Goal: Answer question/provide support: Share knowledge or assist other users

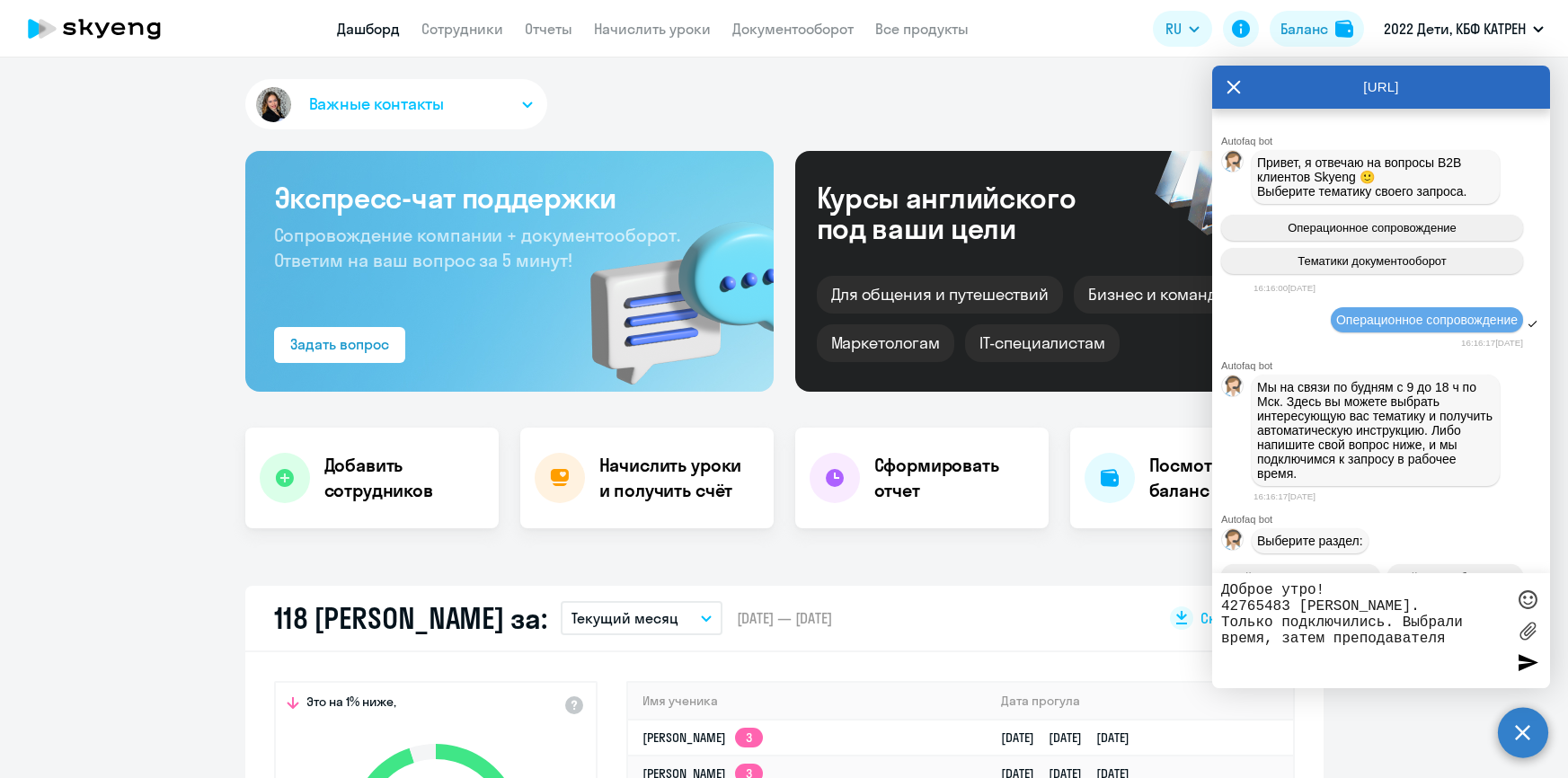
select select "30"
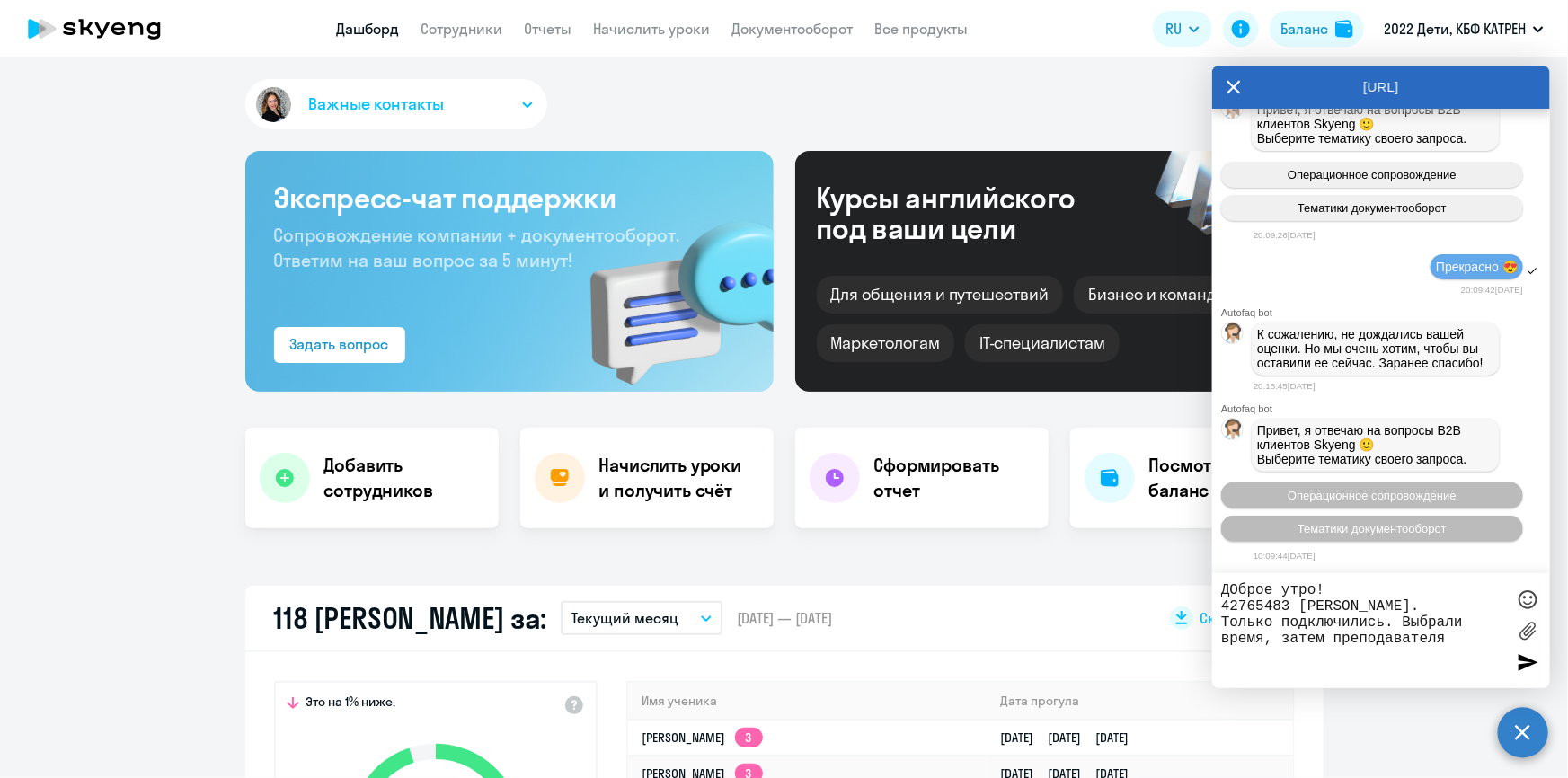
click at [1456, 646] on textarea "ДОброе утро! 42765483 [PERSON_NAME]. Только подключились. Выбрали время, затем …" at bounding box center [1362, 630] width 284 height 97
drag, startPoint x: 1405, startPoint y: 617, endPoint x: 1452, endPoint y: 643, distance: 53.7
click at [1452, 643] on textarea "ДОброе утро! 42765483 [PERSON_NAME]. Только подключились. Выбрали время, затем …" at bounding box center [1362, 630] width 284 height 97
click at [1236, 588] on textarea "ДОброе утро! 42765483 [PERSON_NAME]. Только подключились." at bounding box center [1362, 630] width 284 height 97
drag, startPoint x: 1221, startPoint y: 619, endPoint x: 1269, endPoint y: 623, distance: 48.2
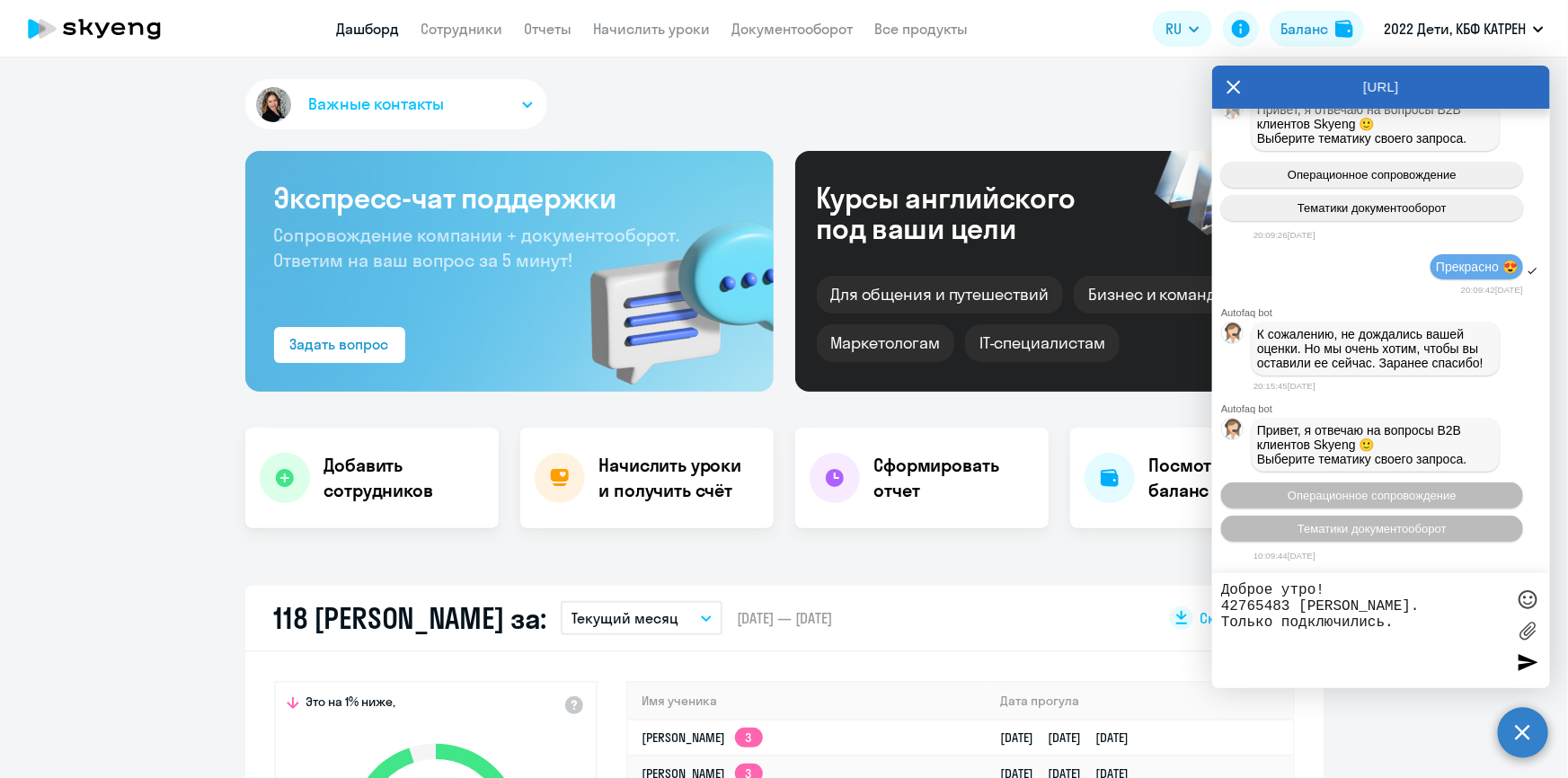
click at [1269, 623] on textarea "Доброе утро! 42765483 [PERSON_NAME]. Только подключились." at bounding box center [1362, 630] width 284 height 97
click at [1274, 621] on textarea "Доброе утро! 42765483 [PERSON_NAME]. Только подключились." at bounding box center [1362, 630] width 284 height 97
click at [1454, 623] on textarea "Доброе утро! 42765483 [PERSON_NAME]. Только [DATE] подключились." at bounding box center [1362, 630] width 284 height 97
drag, startPoint x: 1223, startPoint y: 640, endPoint x: 1472, endPoint y: 661, distance: 249.9
click at [1472, 661] on textarea "Доброе утро! 42765483 [PERSON_NAME]. Только [DATE] подключились. У них путаница…" at bounding box center [1362, 630] width 284 height 97
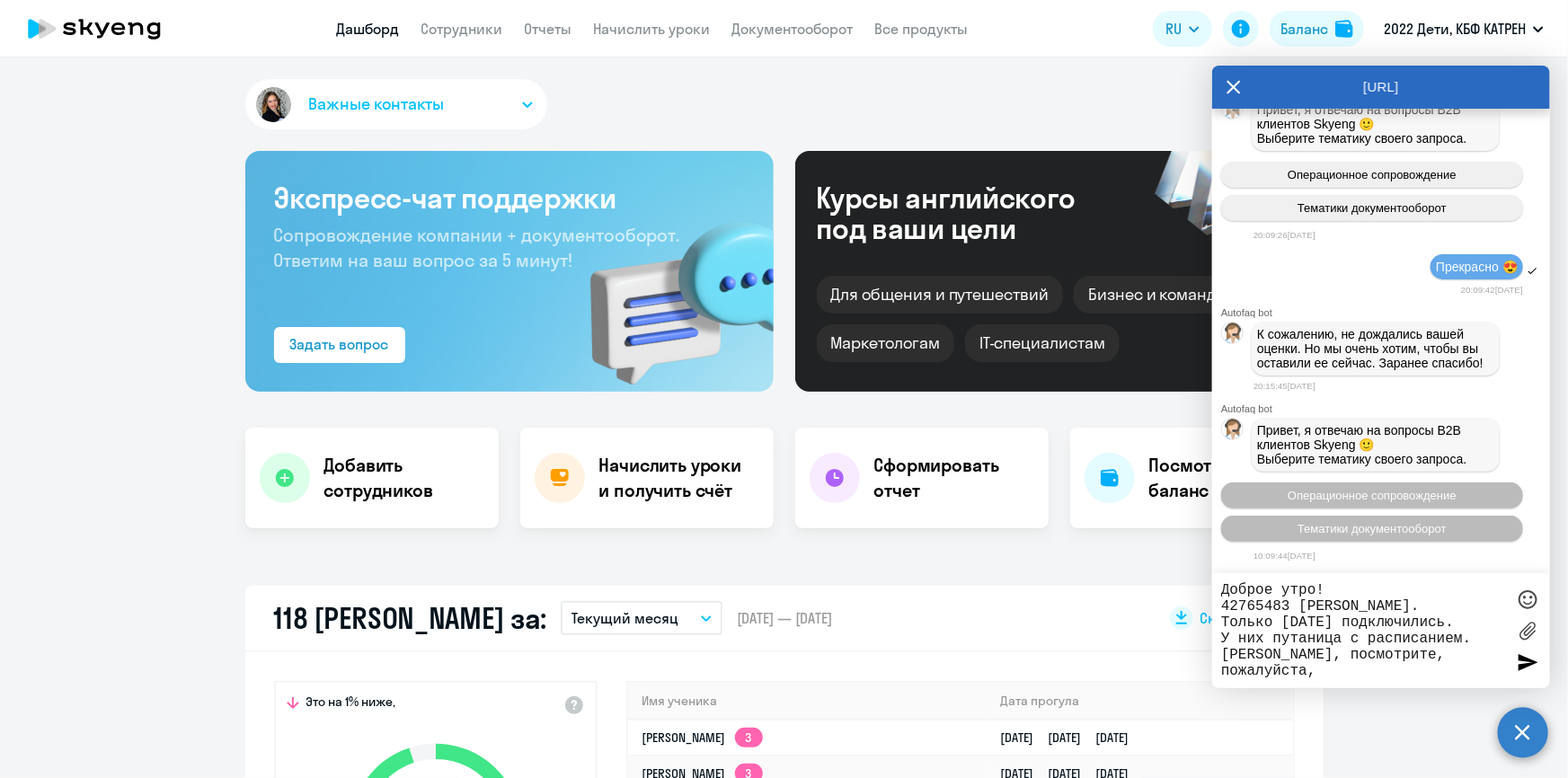
click at [1221, 588] on textarea "Доброе утро! 42765483 [PERSON_NAME]. Только [DATE] подключились. У них путаница…" at bounding box center [1362, 630] width 284 height 97
drag, startPoint x: 1222, startPoint y: 641, endPoint x: 1477, endPoint y: 654, distance: 255.3
click at [1477, 654] on textarea "[PERSON_NAME], доброе утро! 42765483 [PERSON_NAME]. Только [DATE] подключились.…" at bounding box center [1362, 630] width 284 height 97
type textarea "[PERSON_NAME], доброе утро! 42765483 [PERSON_NAME]. Только [DATE] подключились.…"
click at [1527, 665] on div at bounding box center [1527, 662] width 27 height 27
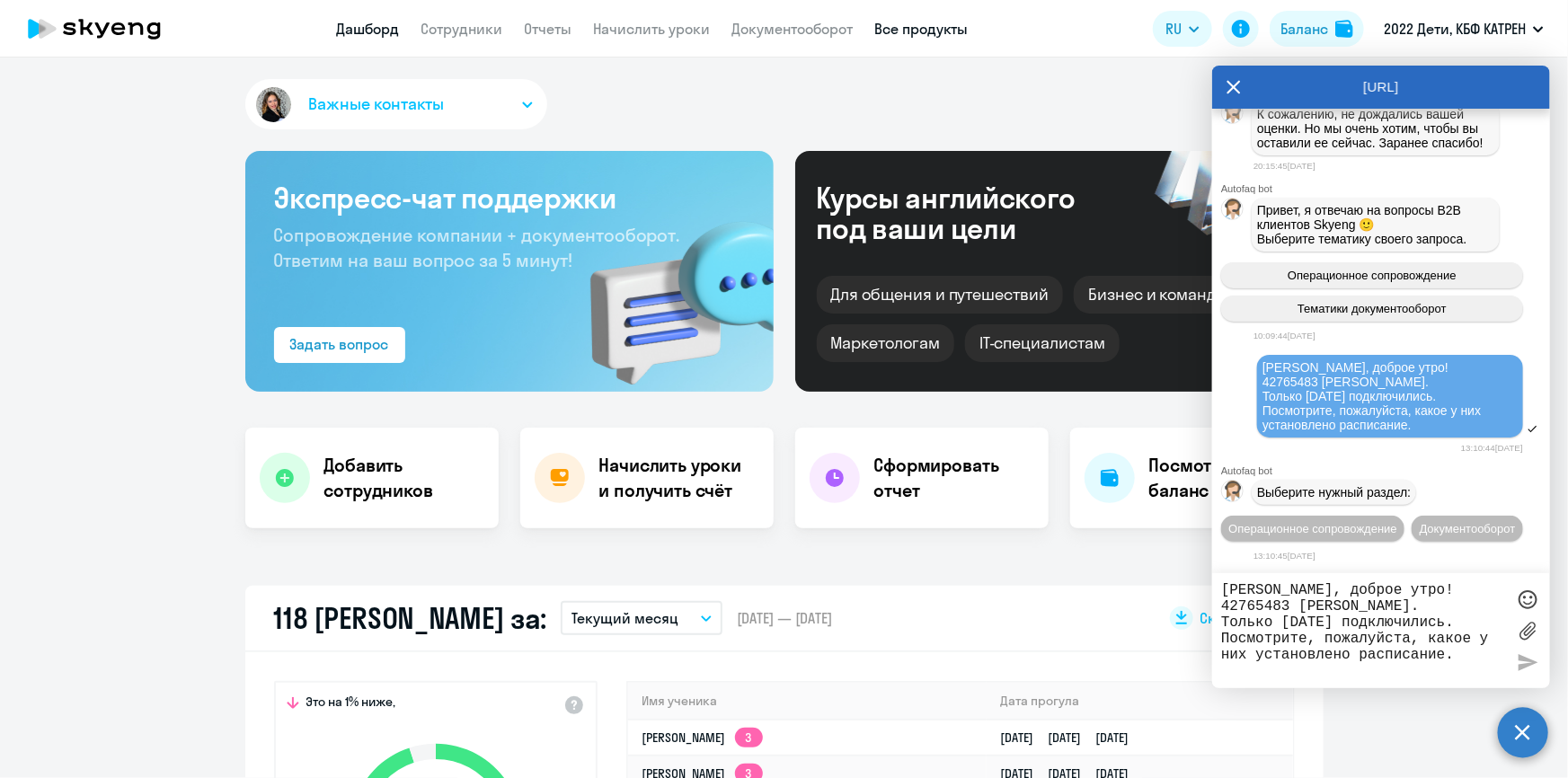
scroll to position [68912, 0]
drag, startPoint x: 1261, startPoint y: 332, endPoint x: 1432, endPoint y: 401, distance: 184.4
click at [1435, 401] on div "[PERSON_NAME], доброе утро! 42765483 [PERSON_NAME]. Только [DATE] подключились.…" at bounding box center [1389, 396] width 266 height 82
copy span "[PERSON_NAME], доброе утро! 42765483 [PERSON_NAME]. Только [DATE] подключились.…"
click at [1378, 522] on span "Операционное сопровождение" at bounding box center [1312, 528] width 168 height 14
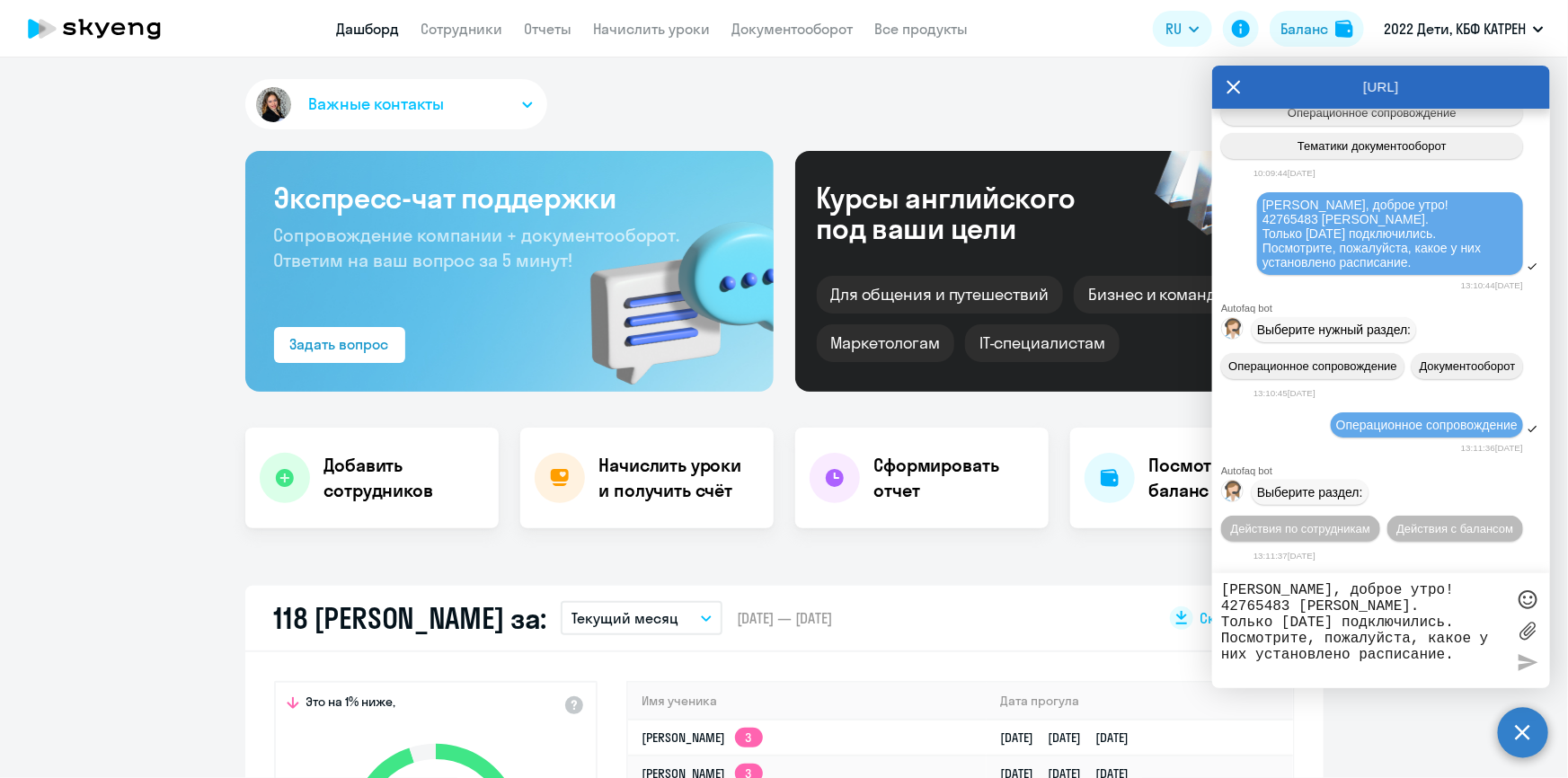
scroll to position [69076, 0]
click at [1325, 525] on span "Действия по сотрудникам" at bounding box center [1301, 528] width 139 height 14
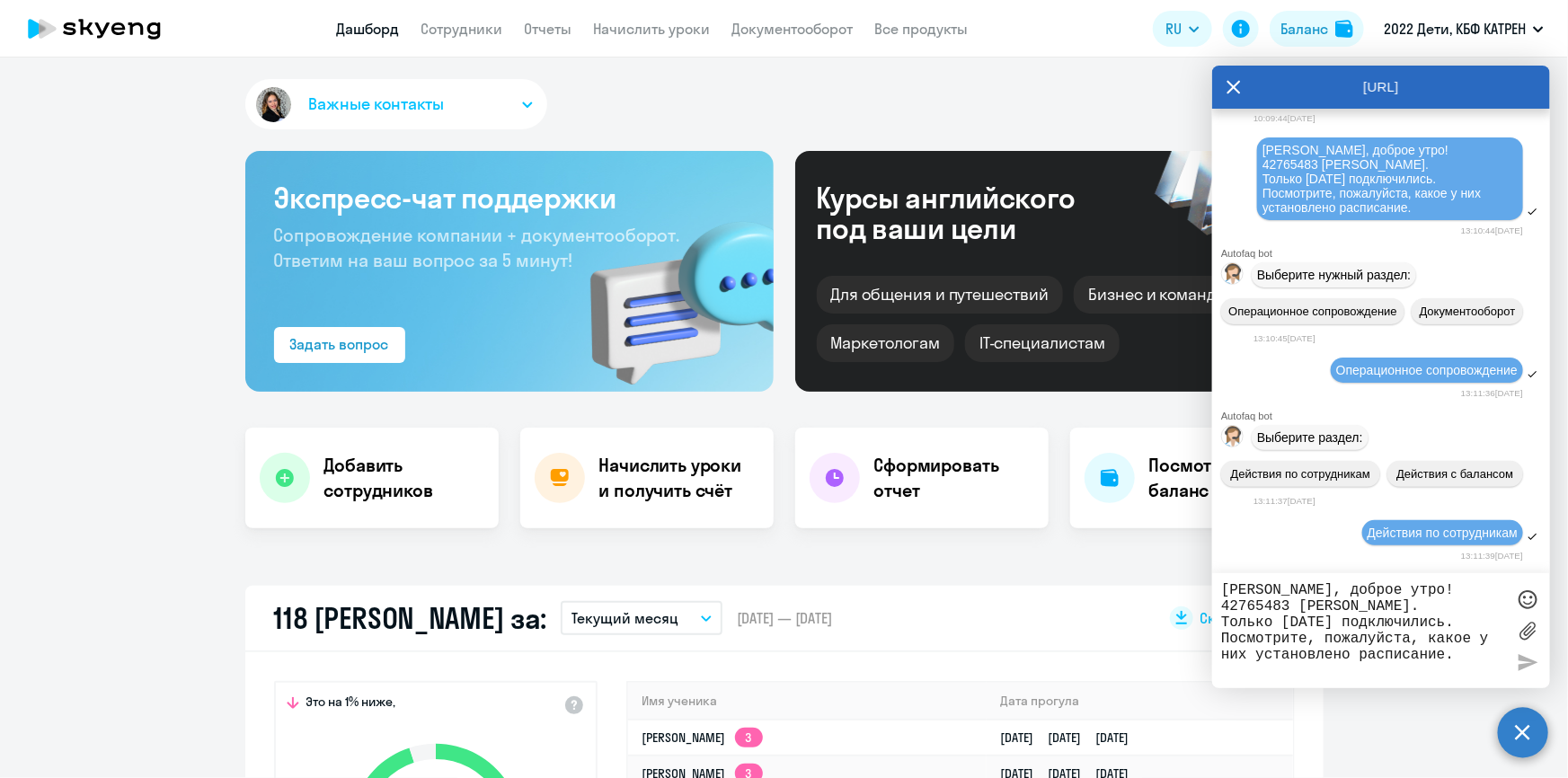
scroll to position [69342, 0]
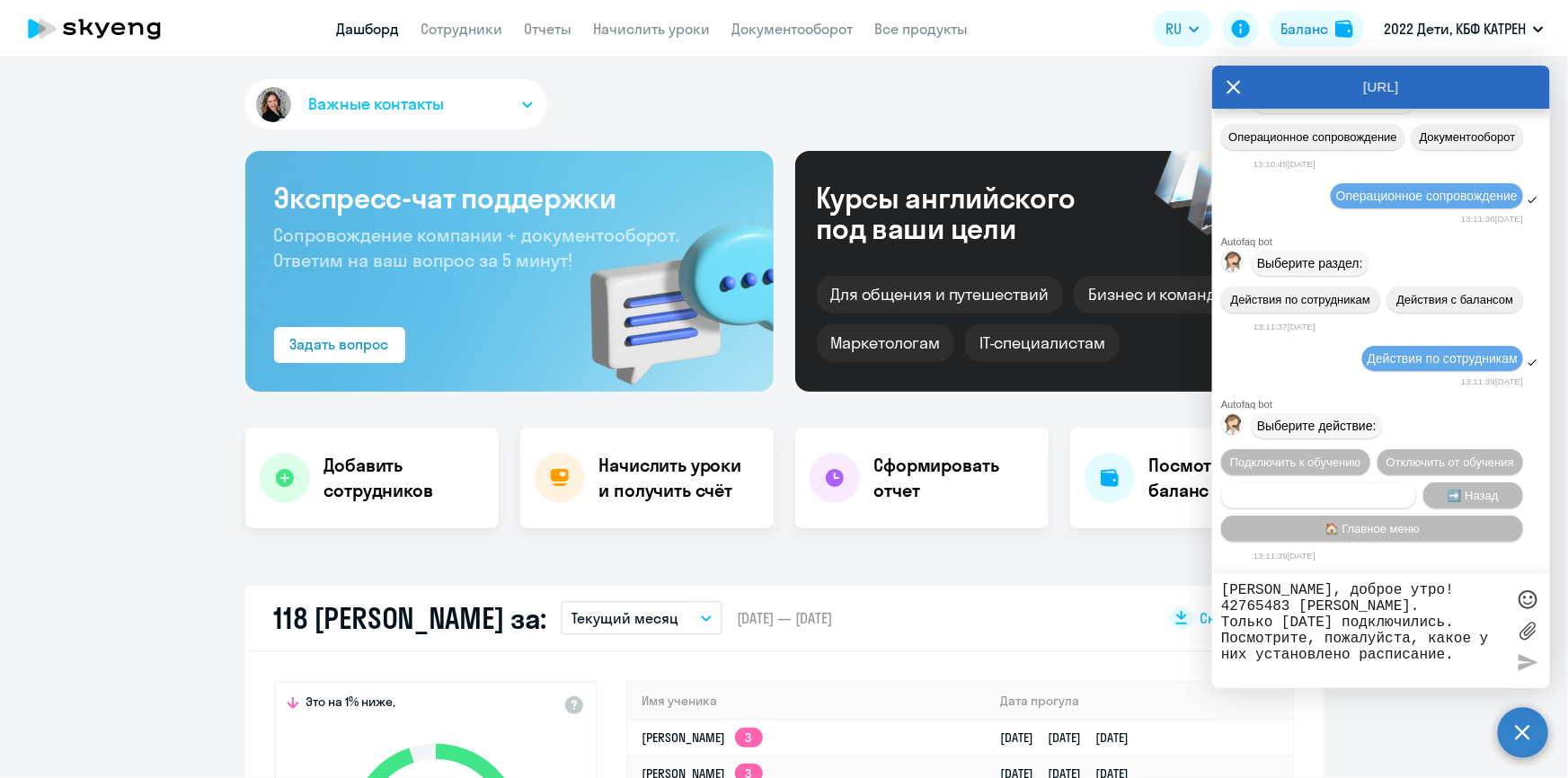
click at [1366, 491] on span "Сотруднику нужна помощь" at bounding box center [1317, 495] width 145 height 14
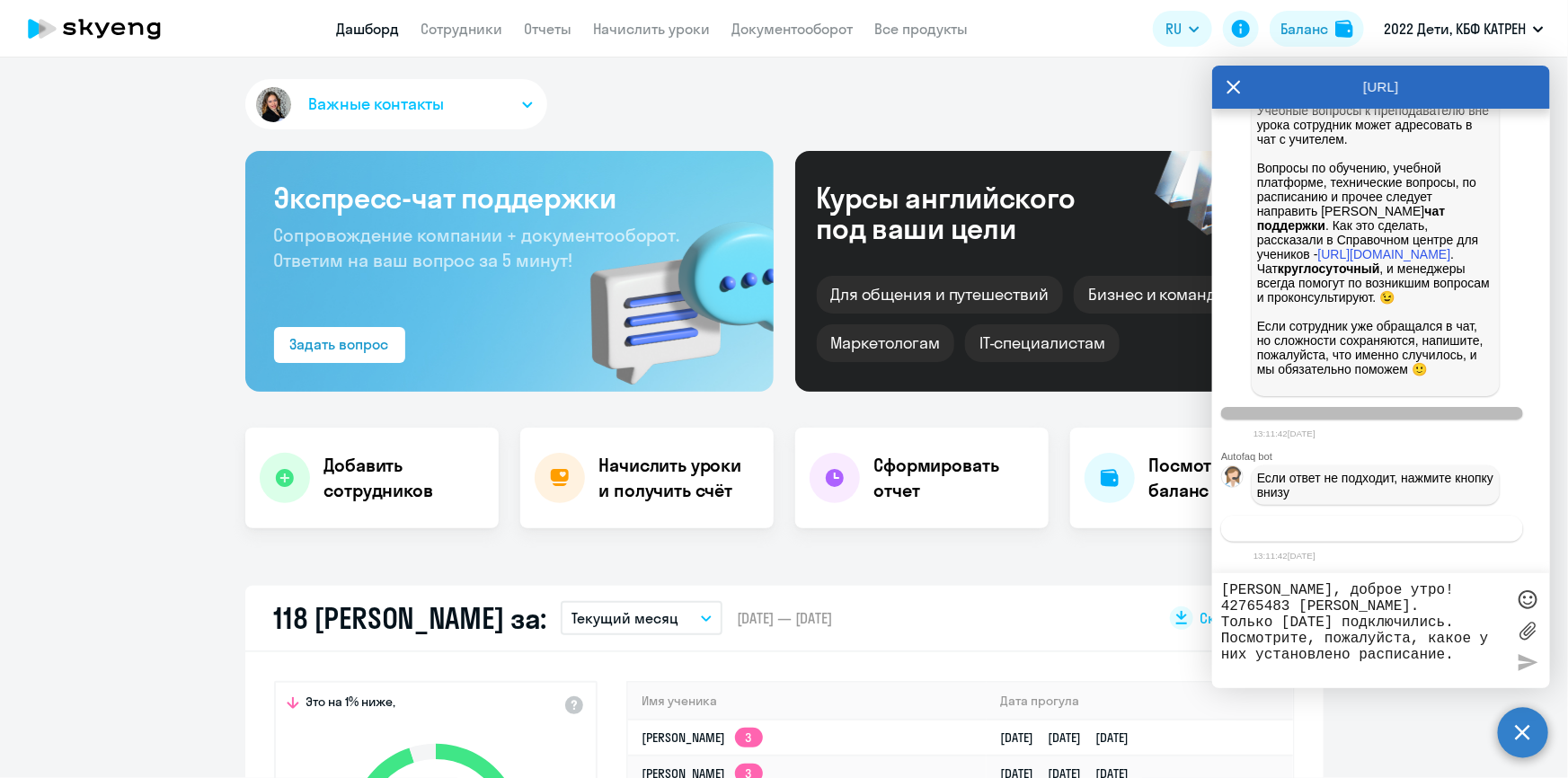
scroll to position [69972, 0]
click at [1414, 527] on span "Связаться с менеджером" at bounding box center [1372, 528] width 137 height 14
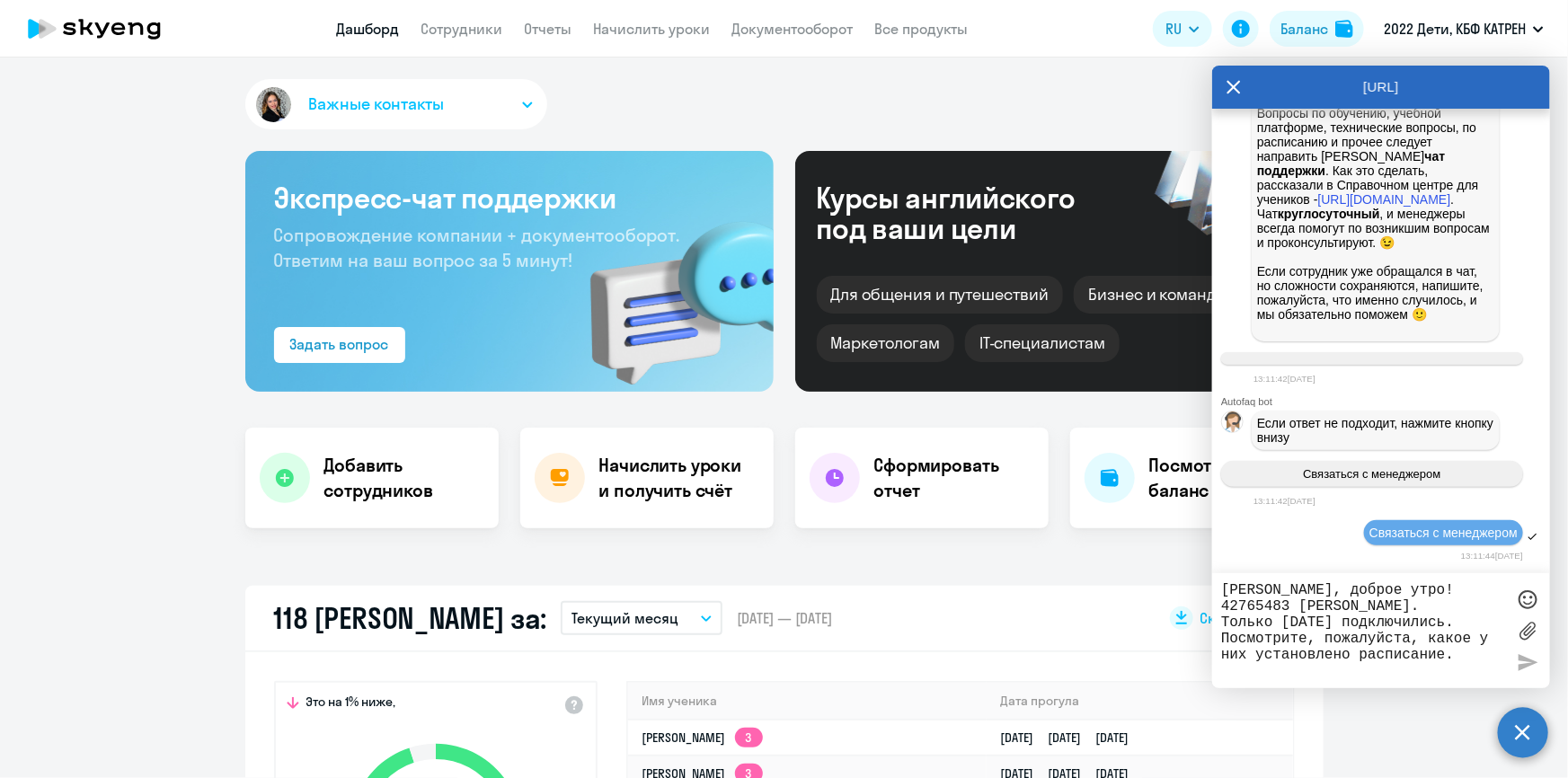
scroll to position [70027, 0]
click at [1326, 595] on textarea "[PERSON_NAME], доброе утро! 42765483 [PERSON_NAME]. Только [DATE] подключились.…" at bounding box center [1362, 630] width 284 height 97
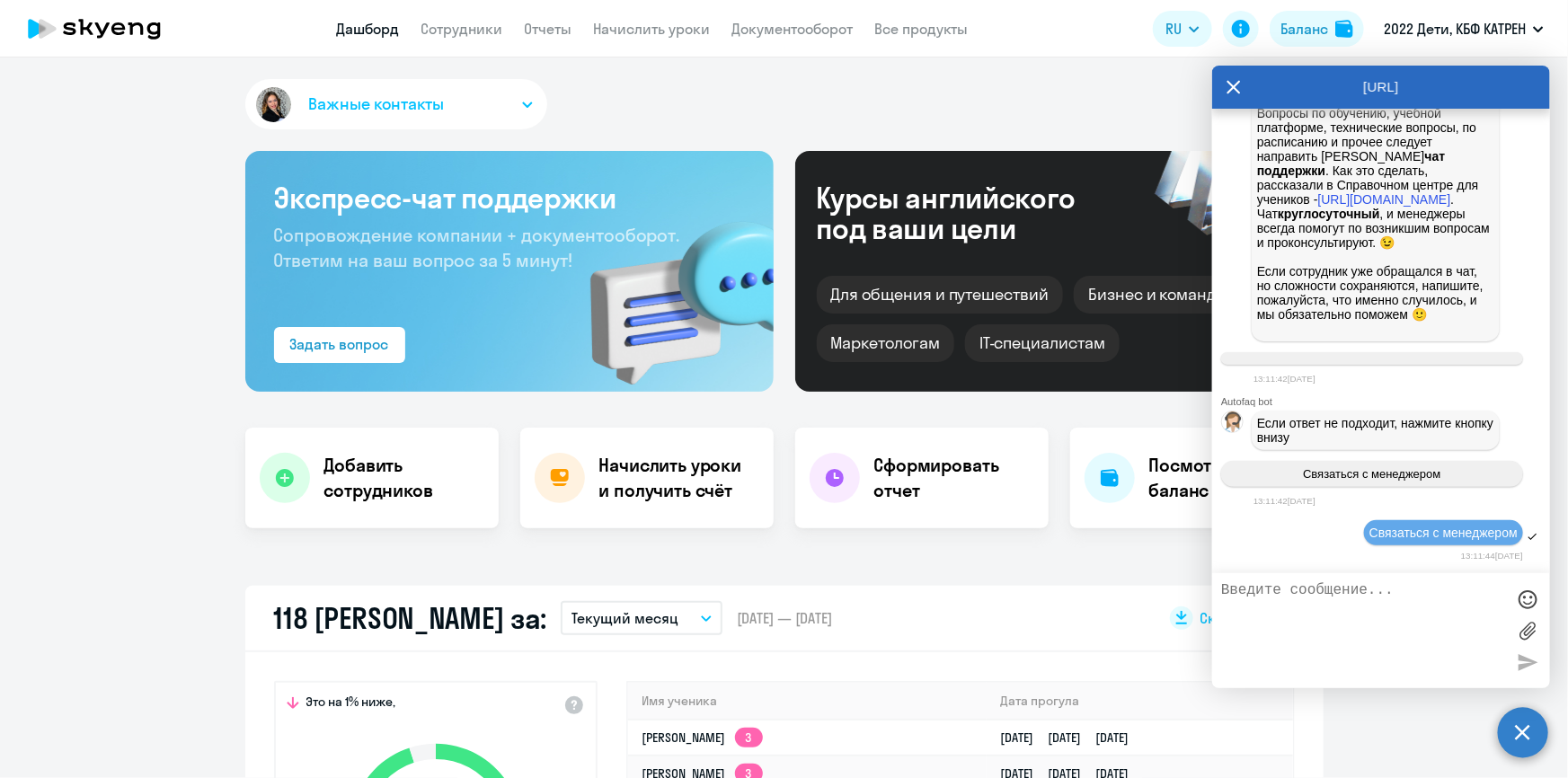
paste textarea "[PERSON_NAME], доброе утро! 42765483 [PERSON_NAME]. Только [DATE] подключились.…"
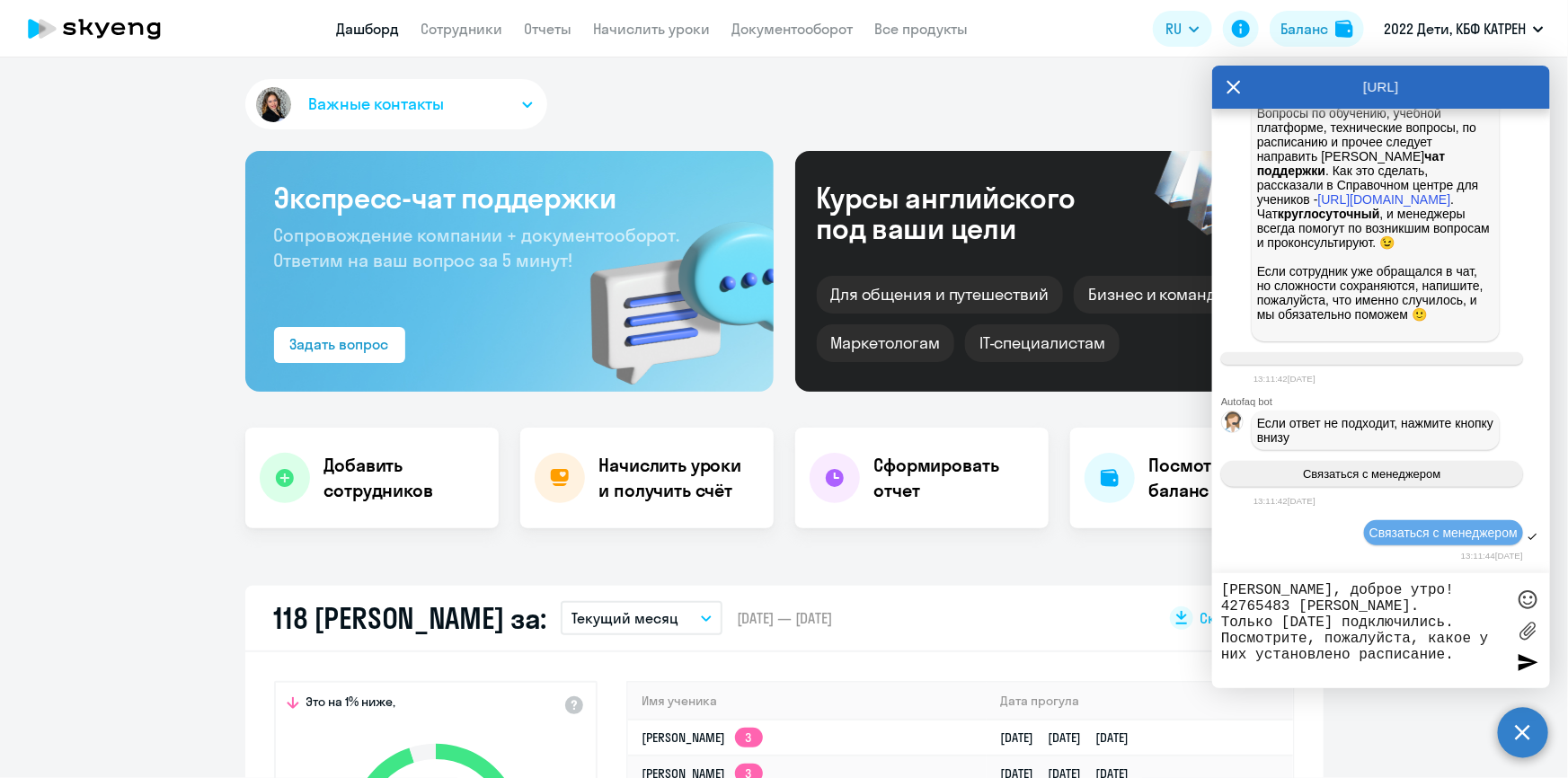
type textarea "[PERSON_NAME], доброе утро! 42765483 [PERSON_NAME]. Только [DATE] подключились.…"
click at [1531, 665] on div at bounding box center [1527, 662] width 27 height 27
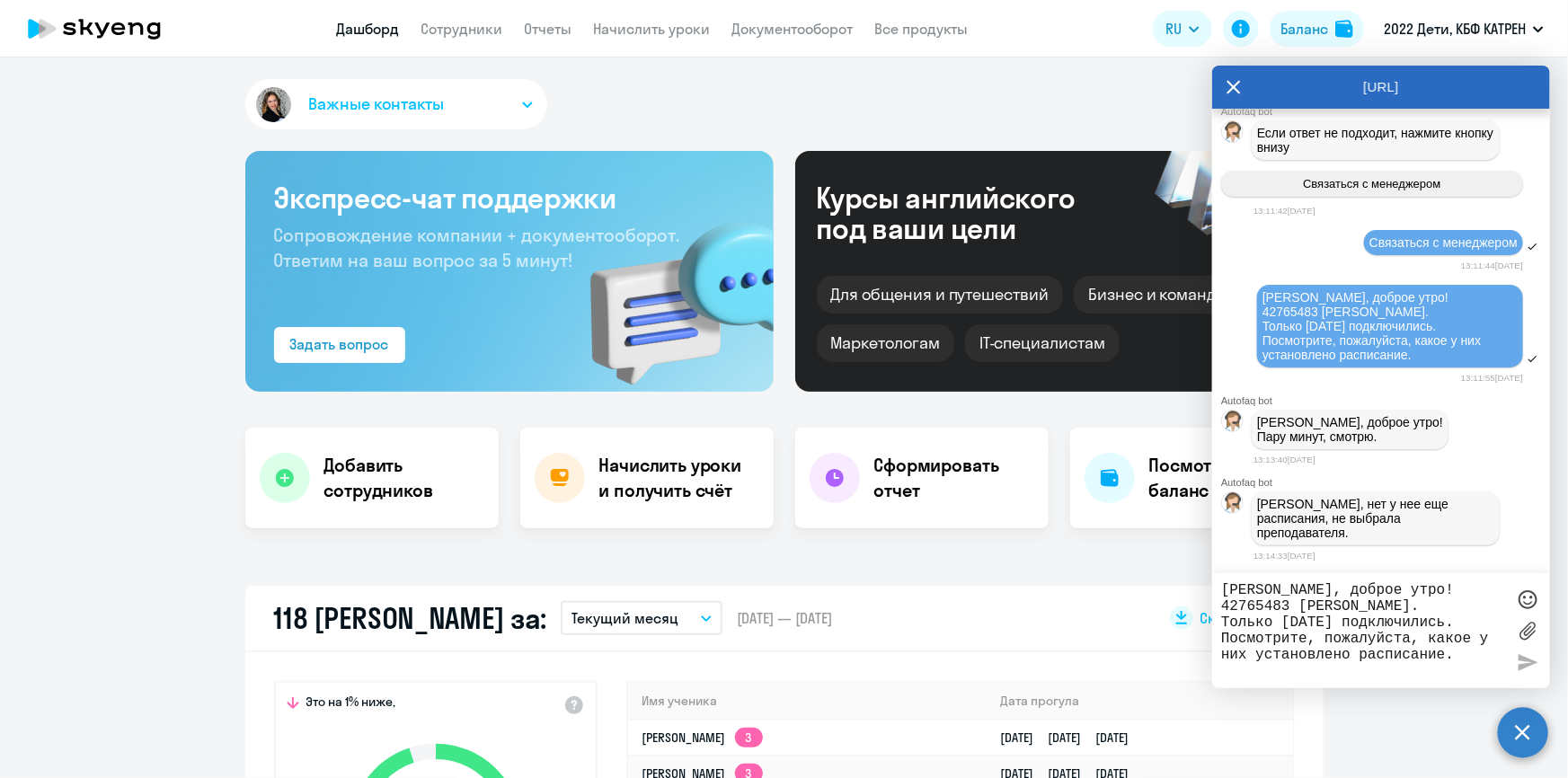
scroll to position [70306, 0]
click at [463, 26] on link "Сотрудники" at bounding box center [462, 28] width 81 height 18
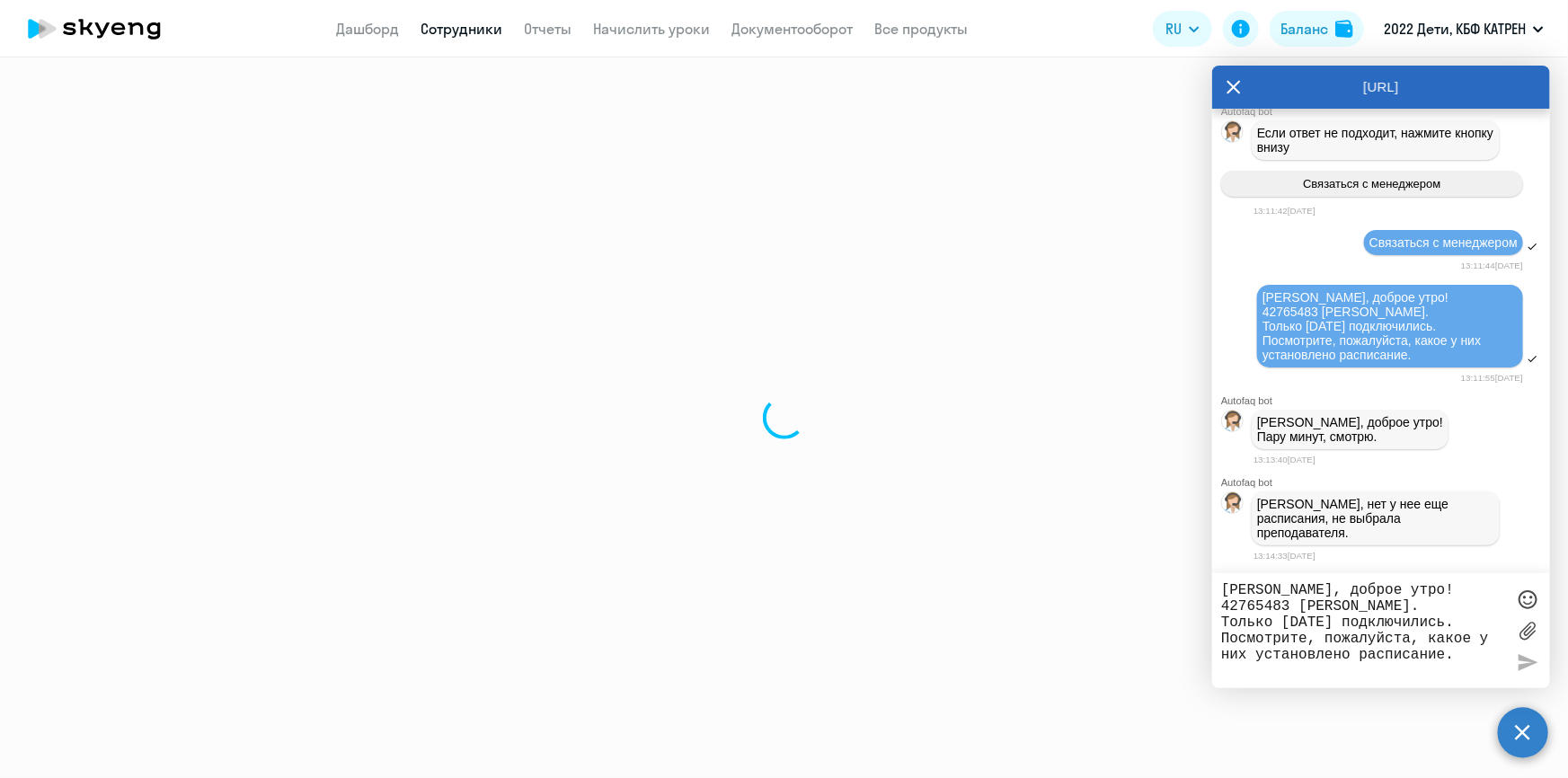
select select "30"
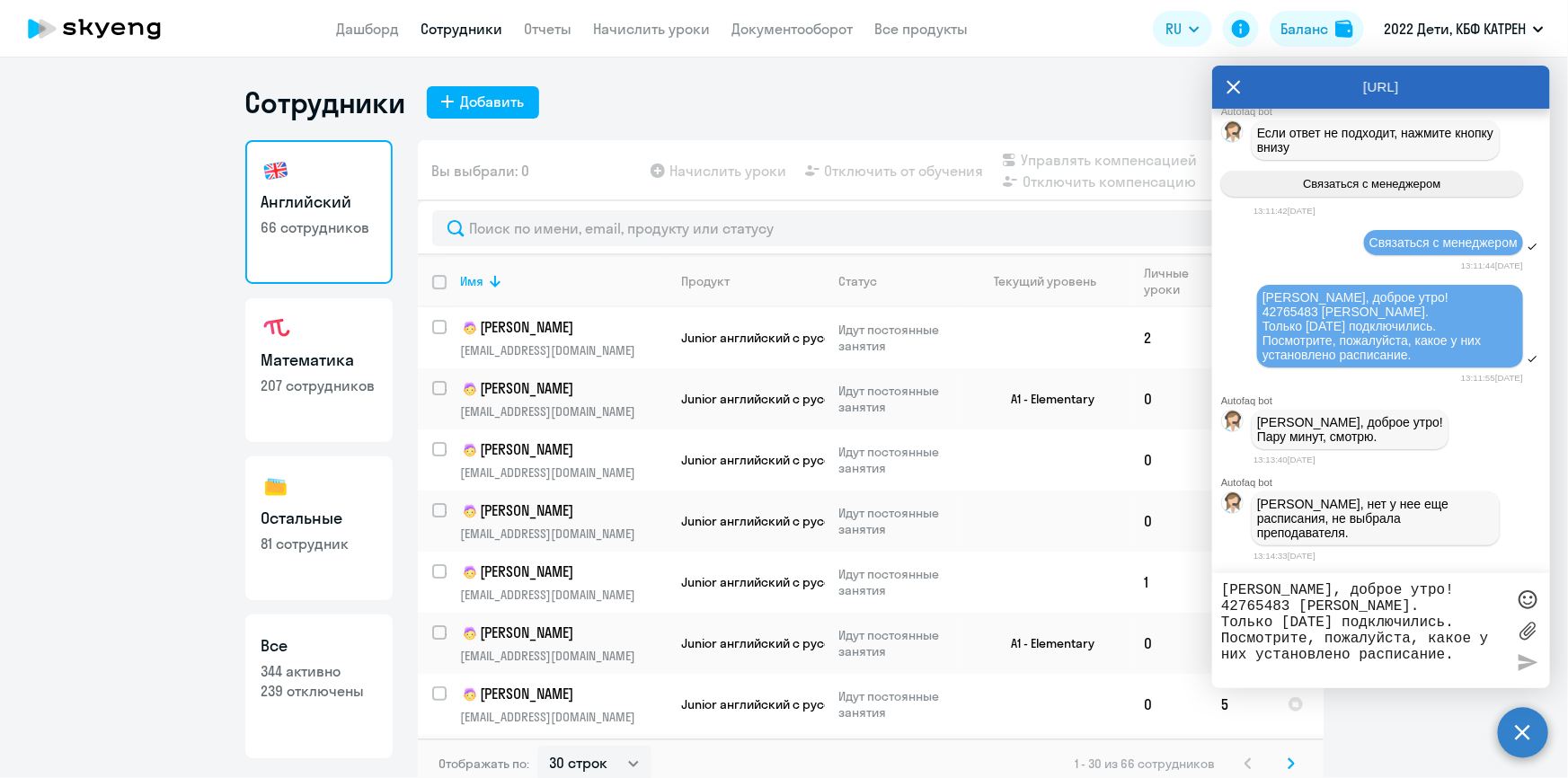
click at [333, 672] on p "344 активно" at bounding box center [318, 671] width 115 height 19
select select "30"
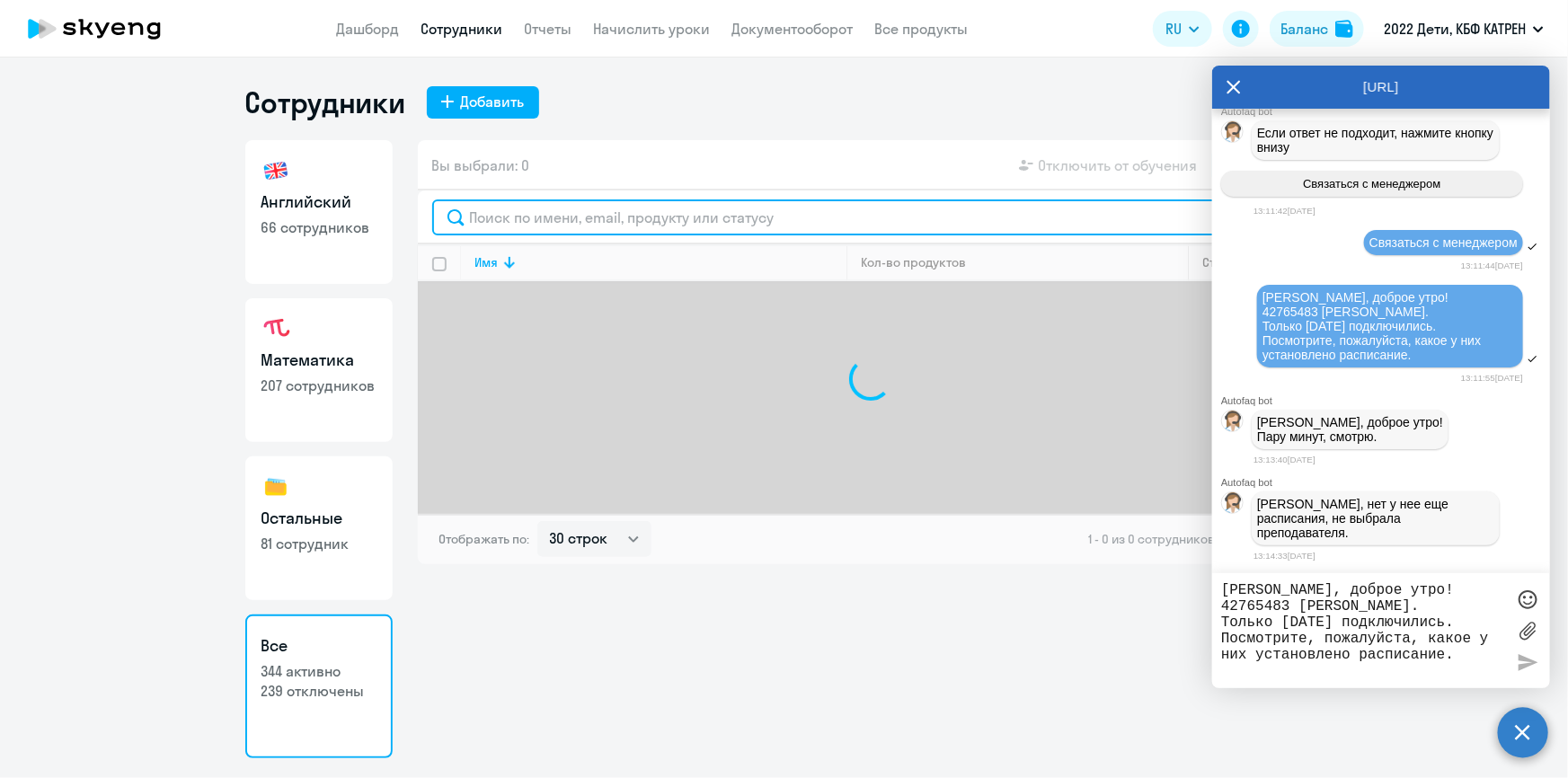
click at [545, 219] on input "text" at bounding box center [870, 217] width 877 height 36
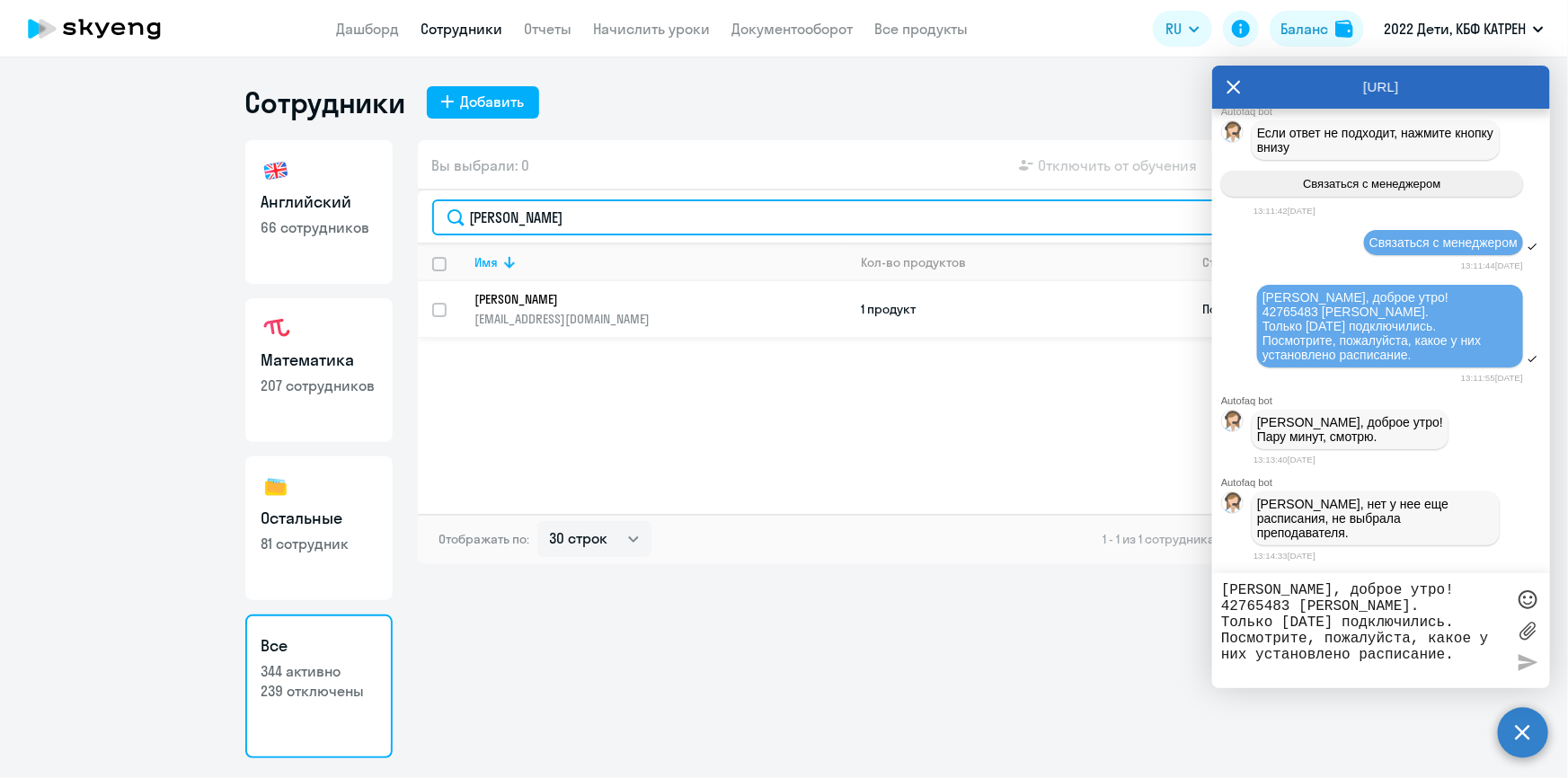
type input "[PERSON_NAME]"
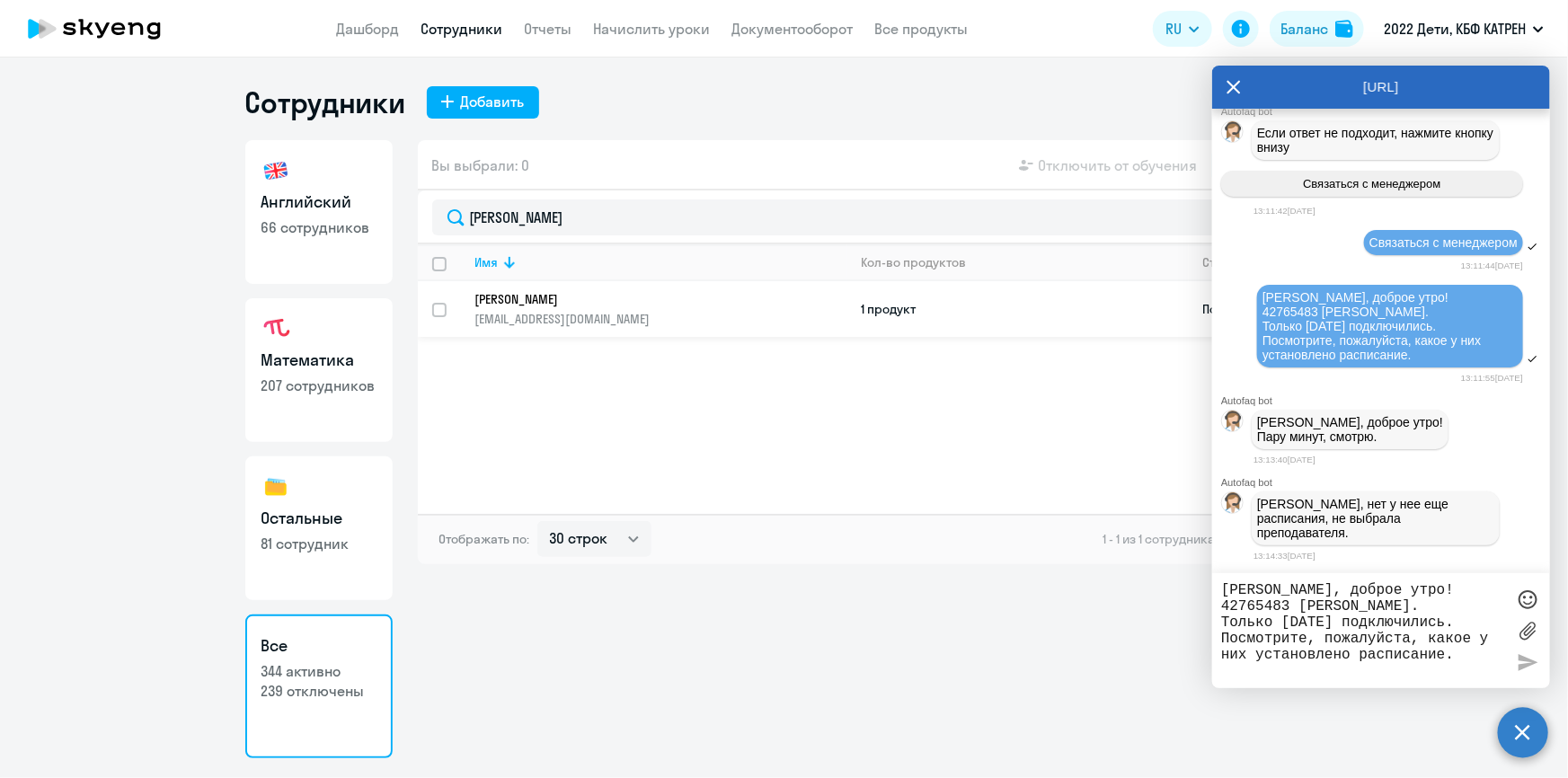
click at [607, 307] on link "[PERSON_NAME] [PERSON_NAME][EMAIL_ADDRESS][DOMAIN_NAME]" at bounding box center [660, 309] width 371 height 36
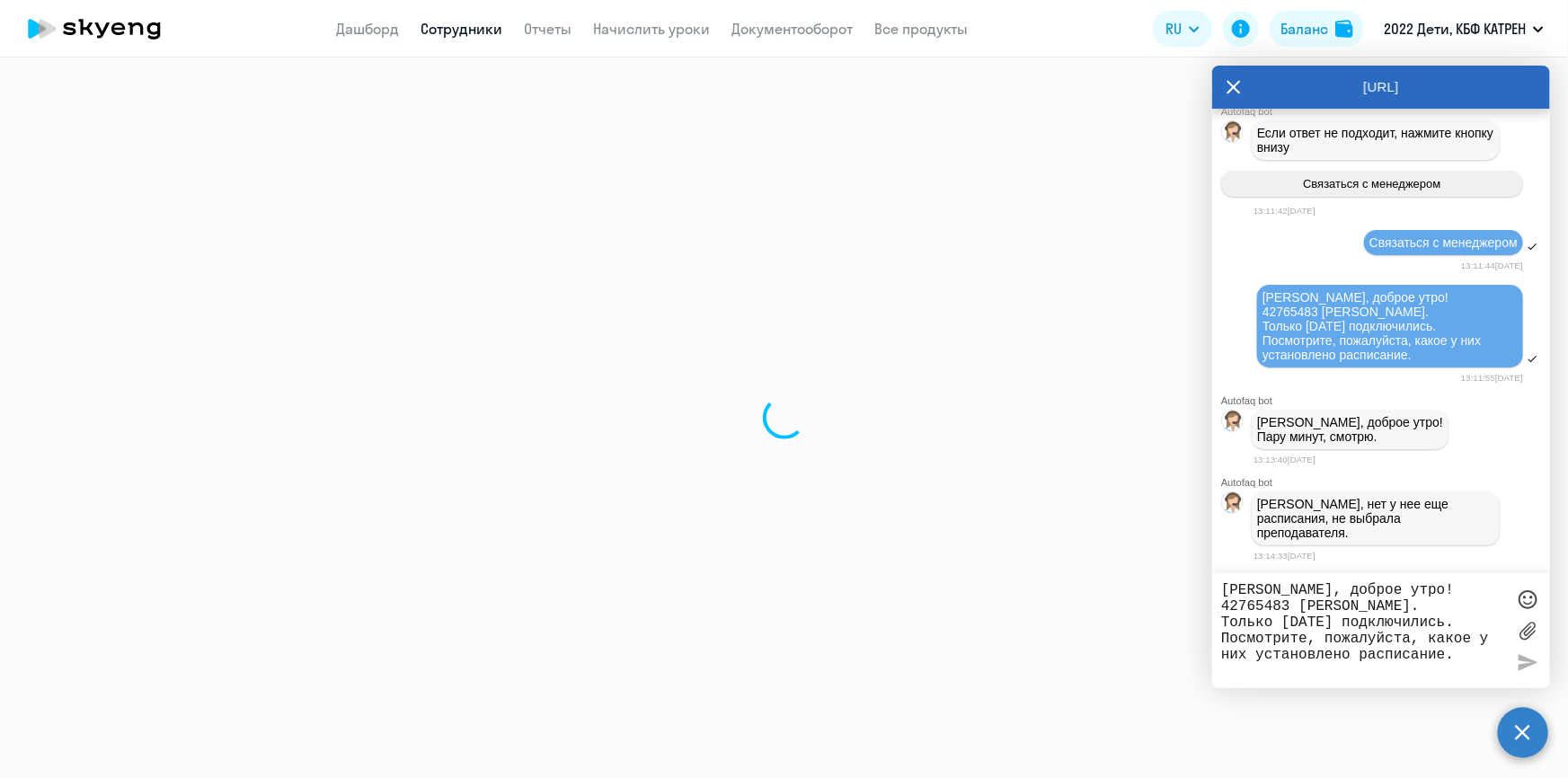
select select "math"
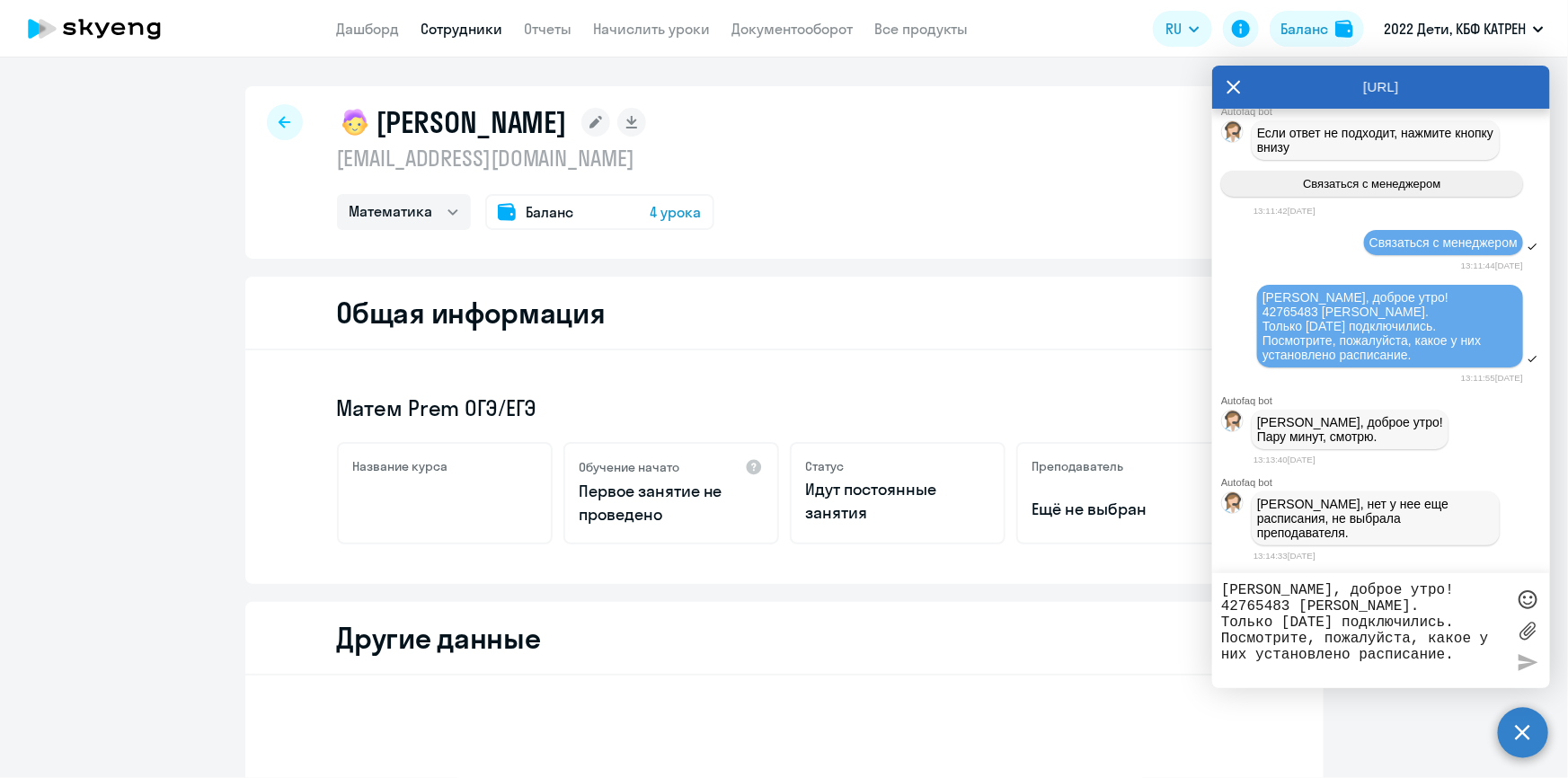
click at [1298, 596] on textarea "[PERSON_NAME], доброе утро! 42765483 [PERSON_NAME]. Только [DATE] подключились.…" at bounding box center [1362, 630] width 284 height 97
type textarea "ясно, спасибо. Пойду инструктировать.."
click at [1535, 657] on div at bounding box center [1527, 662] width 27 height 27
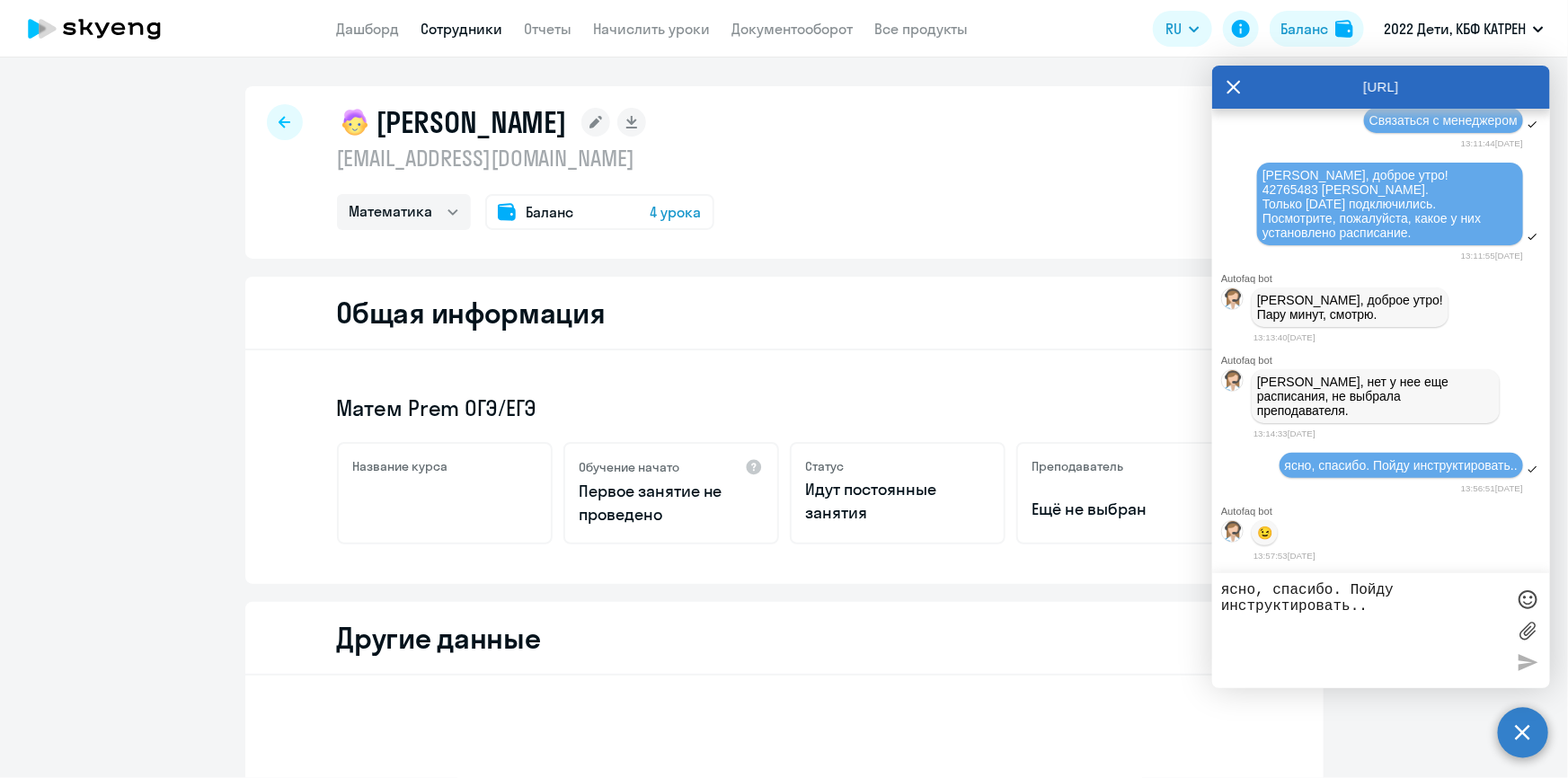
scroll to position [70432, 0]
click at [442, 22] on link "Сотрудники" at bounding box center [462, 28] width 81 height 18
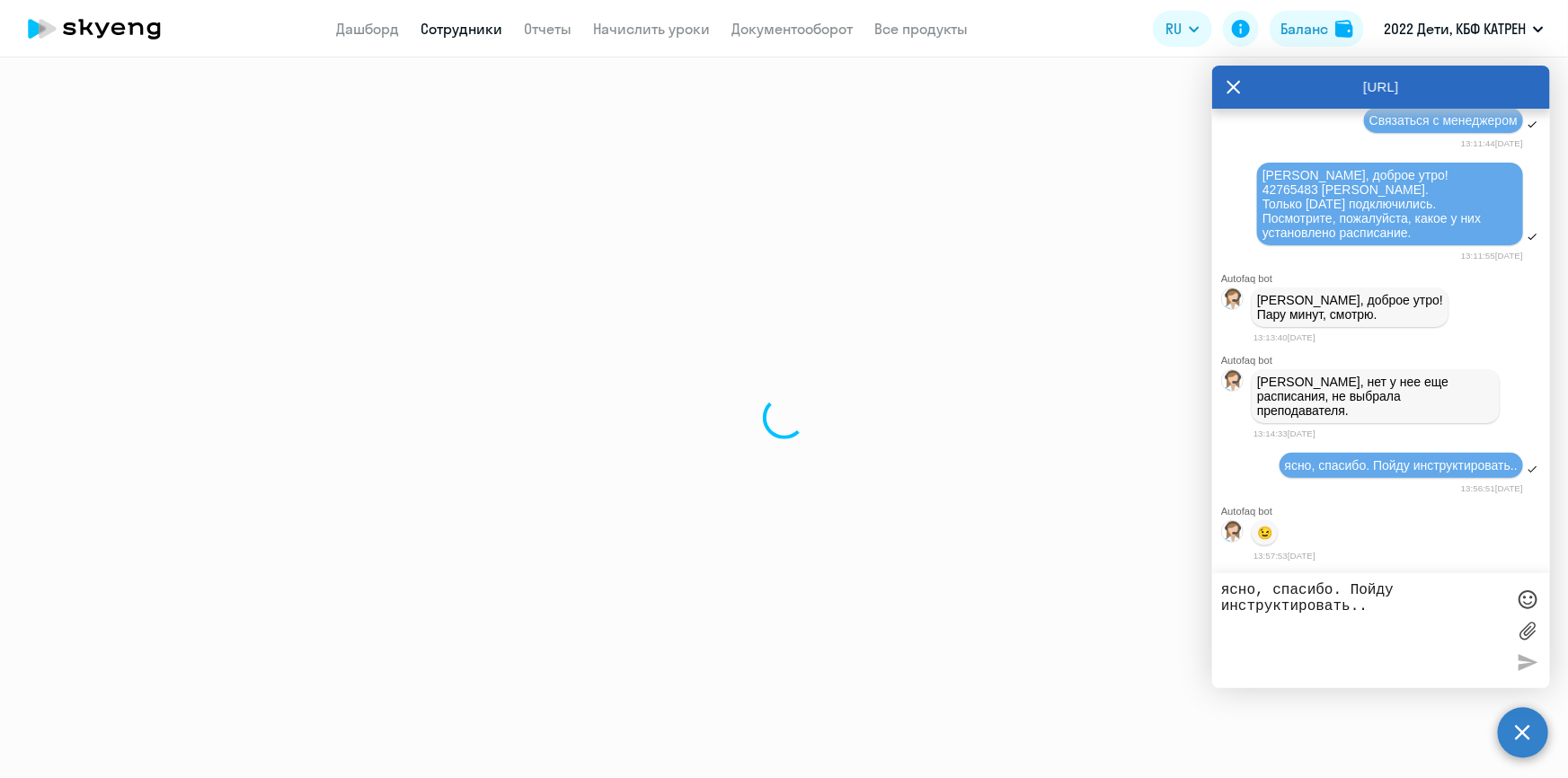
select select "30"
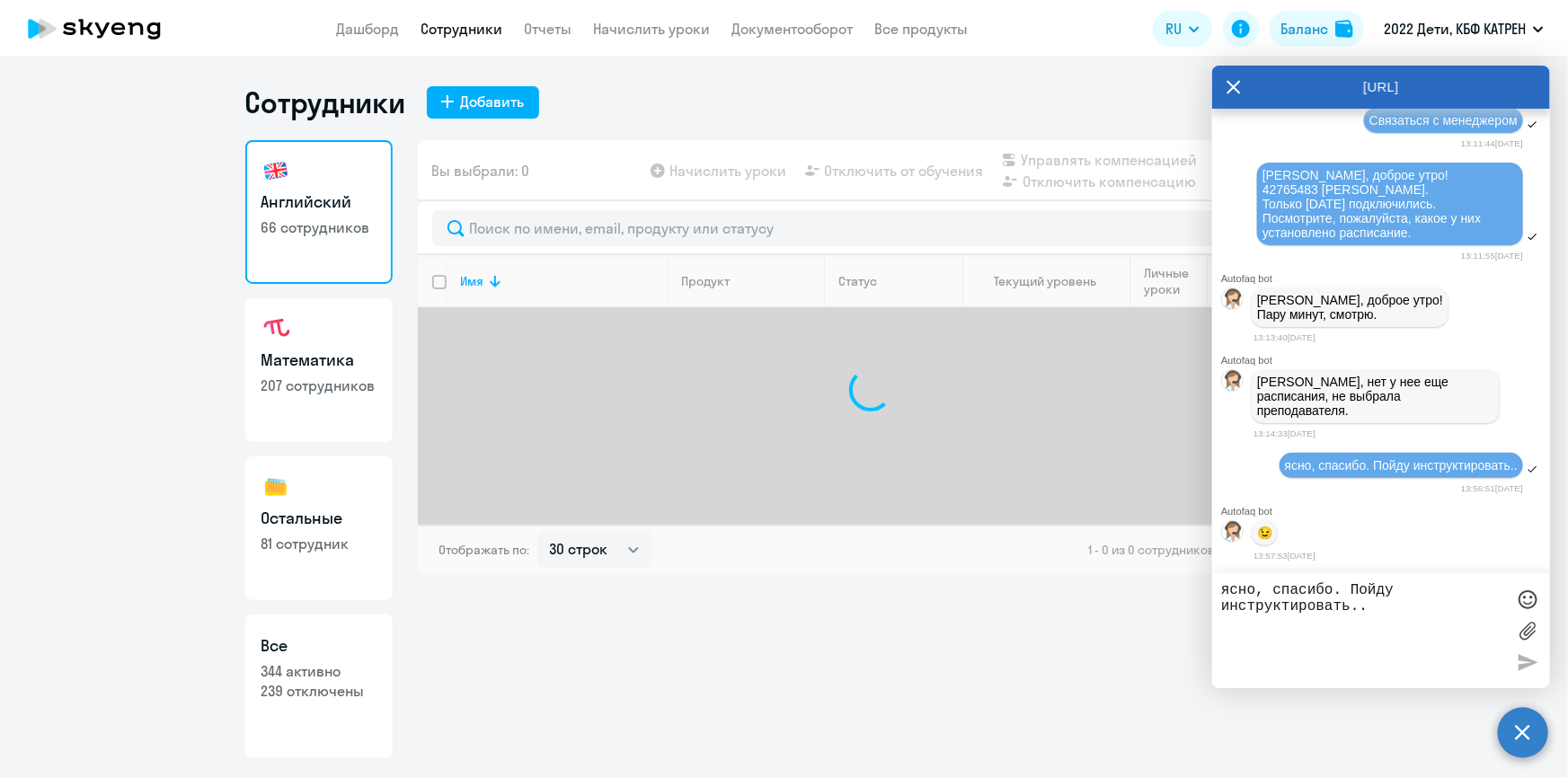
click at [305, 681] on p "239 отключены" at bounding box center [318, 691] width 115 height 19
select select "30"
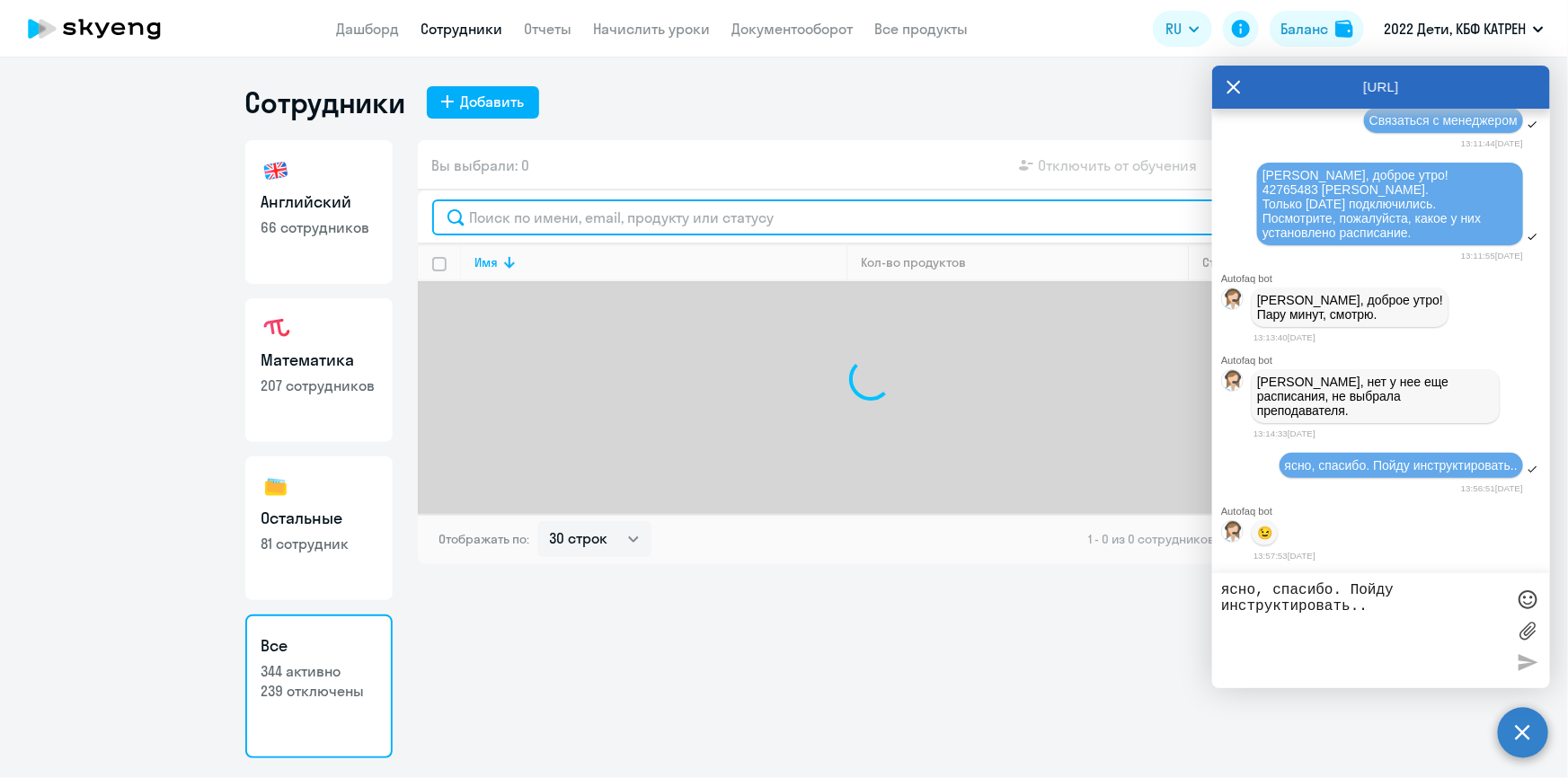
click at [504, 211] on input "text" at bounding box center [870, 217] width 877 height 36
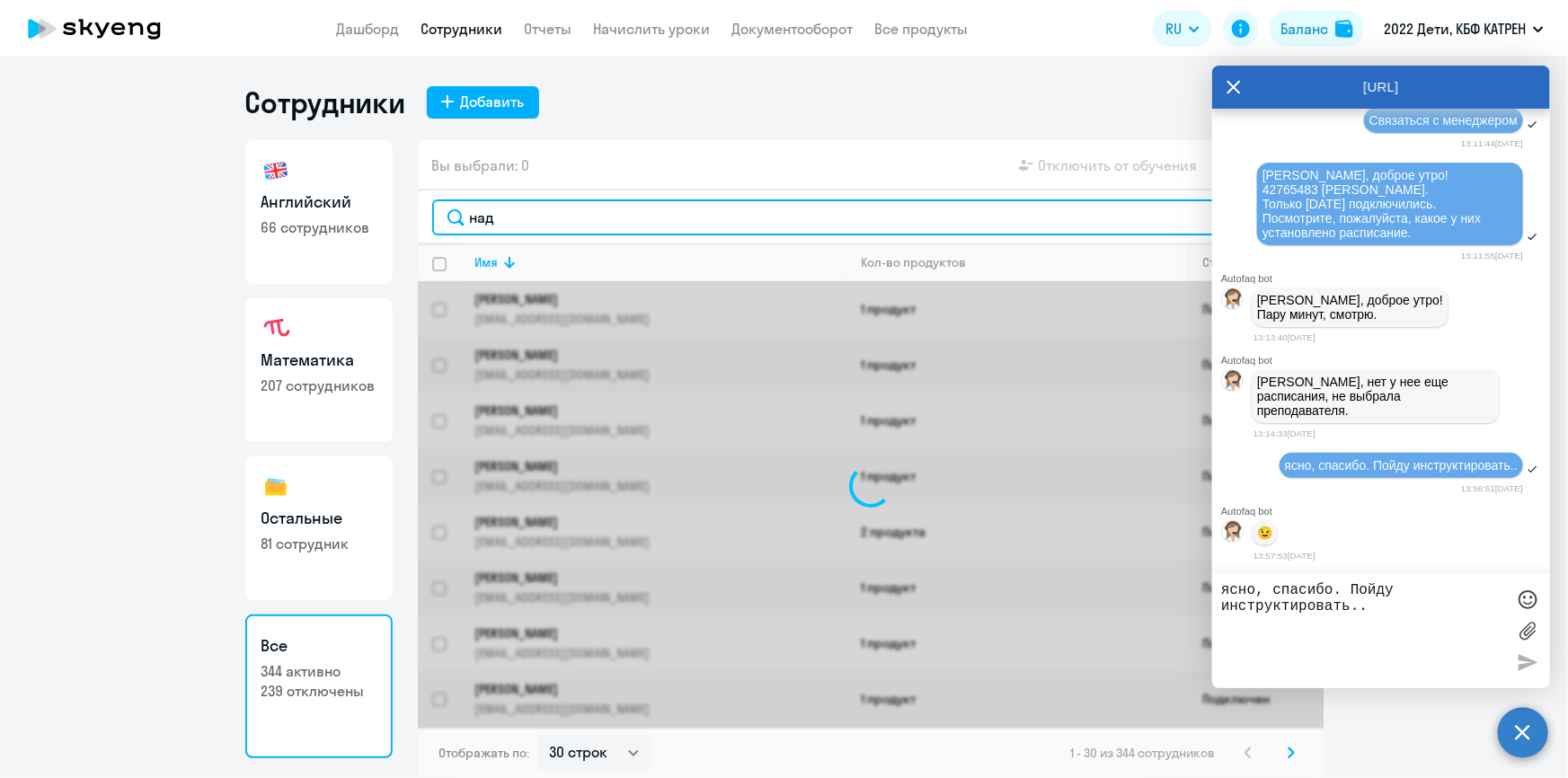
type input "наде"
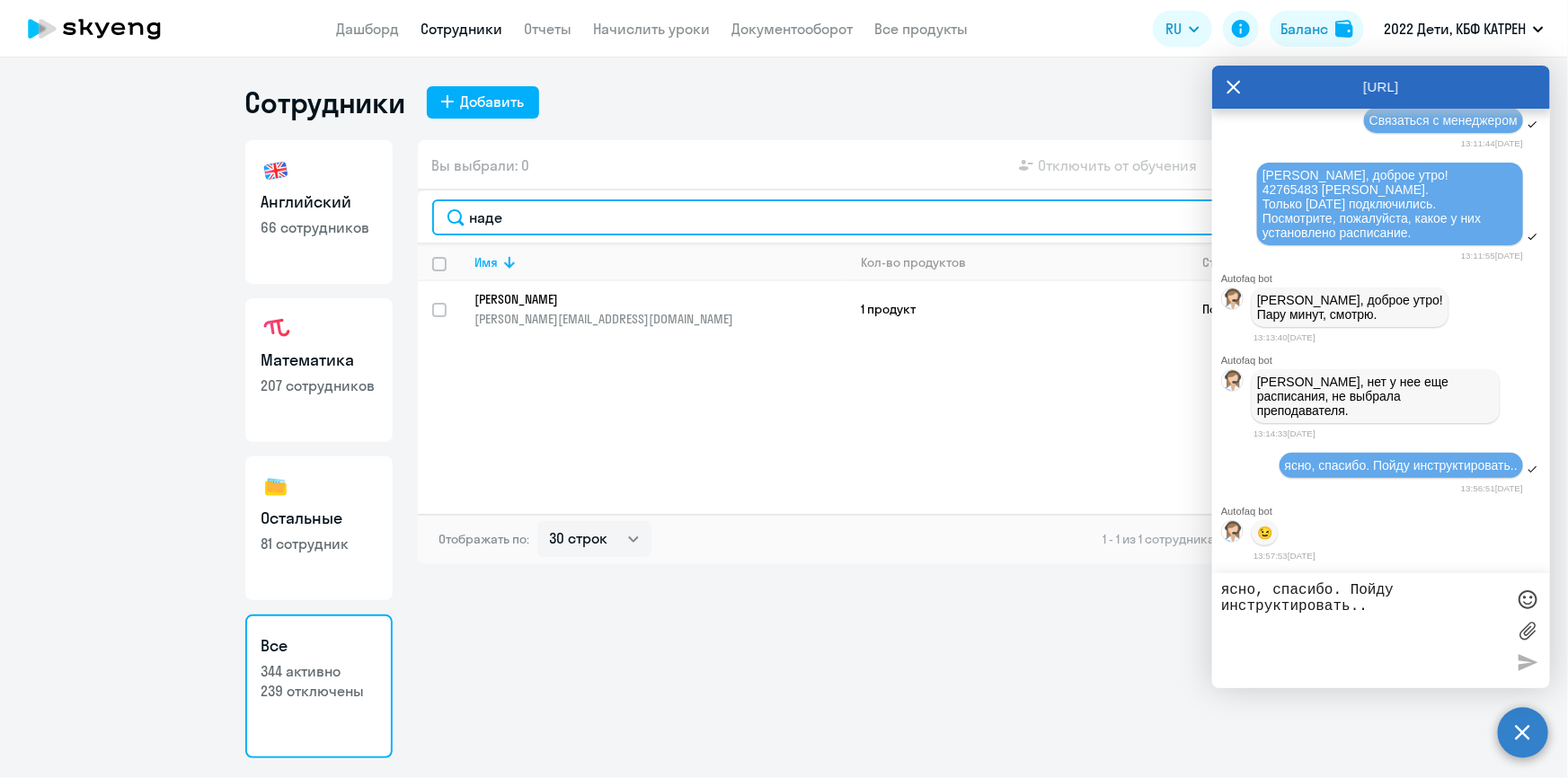
click at [459, 216] on input "наде" at bounding box center [870, 217] width 877 height 36
